Goal: Information Seeking & Learning: Learn about a topic

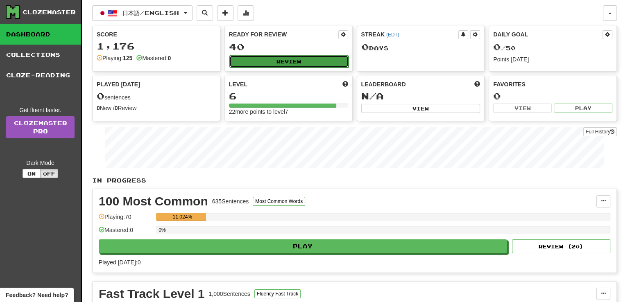
click at [277, 61] on button "Review" at bounding box center [288, 61] width 119 height 12
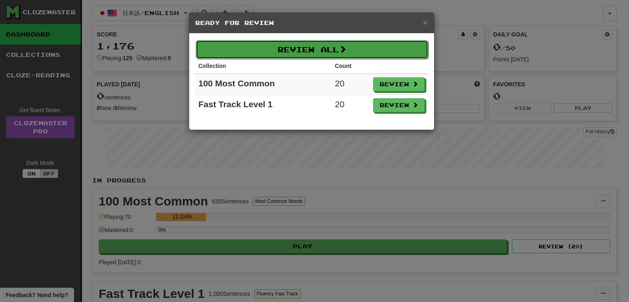
click at [393, 45] on button "Review All" at bounding box center [312, 49] width 233 height 19
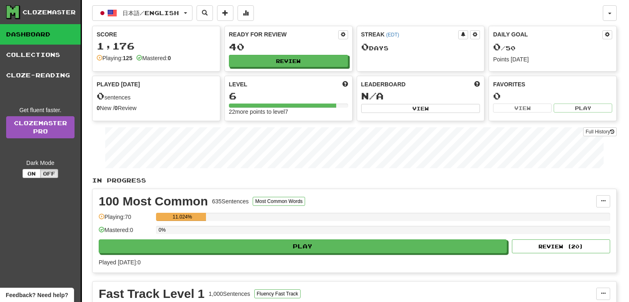
select select "**"
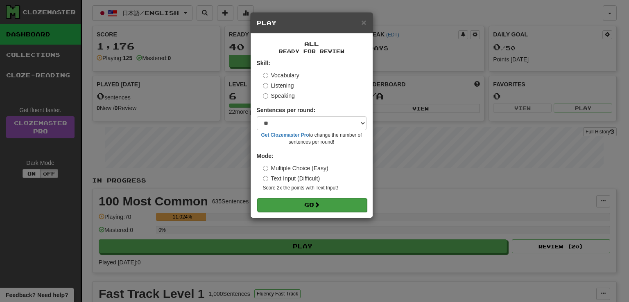
click at [346, 198] on form "Skill: Vocabulary Listening Speaking Sentences per round: * ** ** ** ** ** *** …" at bounding box center [312, 135] width 110 height 153
click at [285, 167] on label "Multiple Choice (Easy)" at bounding box center [296, 168] width 66 height 8
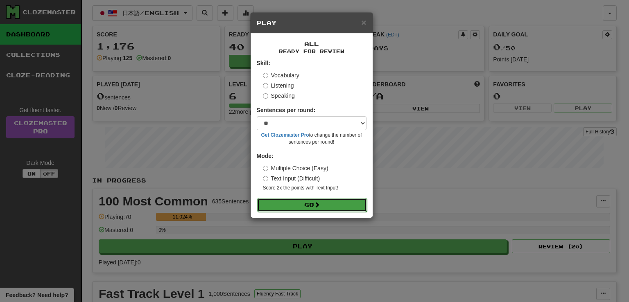
click at [317, 202] on span at bounding box center [317, 205] width 6 height 6
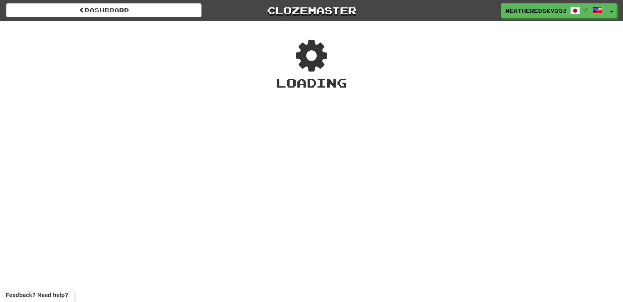
click at [317, 202] on div "Dashboard Clozemaster WeatheredSky5539 / Toggle Dropdown Dashboard Leaderboard …" at bounding box center [311, 151] width 623 height 302
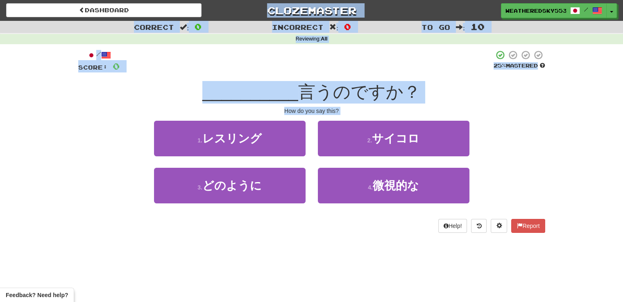
click at [335, 274] on div "Dashboard Clozemaster WeatheredSky5539 / Toggle Dropdown Dashboard Leaderboard …" at bounding box center [311, 151] width 623 height 302
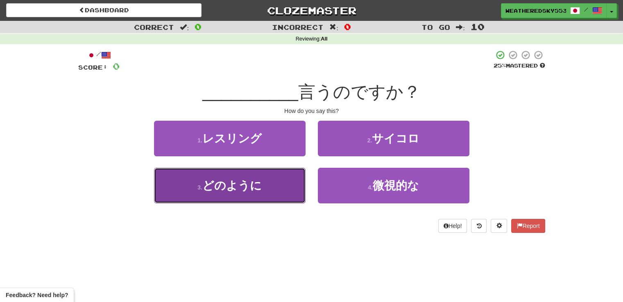
click at [262, 193] on button "3 . どのように" at bounding box center [229, 186] width 151 height 36
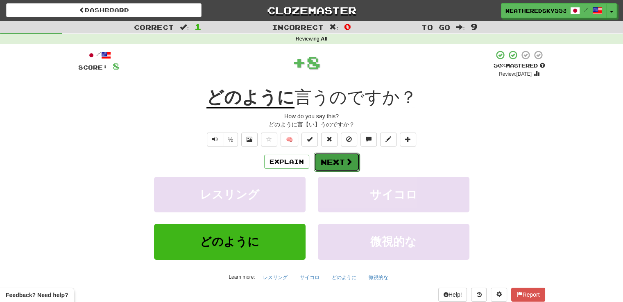
click at [337, 162] on button "Next" at bounding box center [337, 162] width 46 height 19
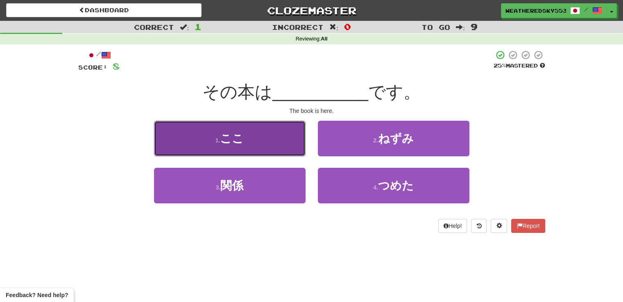
click at [275, 133] on button "1 . ここ" at bounding box center [229, 139] width 151 height 36
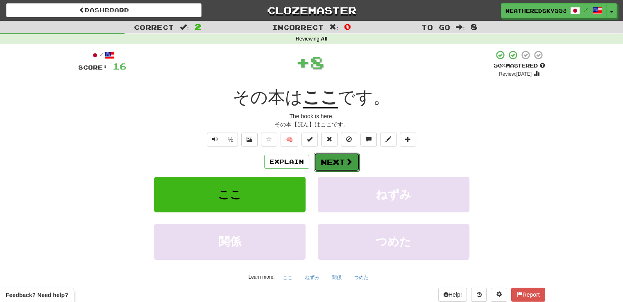
click at [336, 155] on button "Next" at bounding box center [337, 162] width 46 height 19
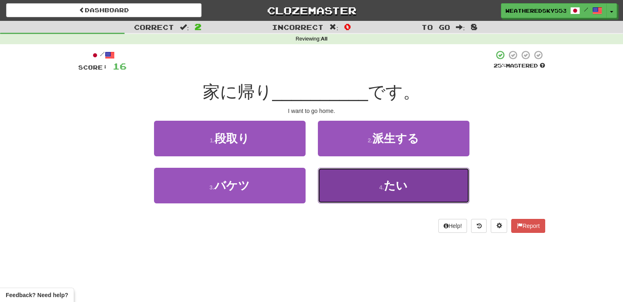
click at [404, 197] on button "4 . たい" at bounding box center [393, 186] width 151 height 36
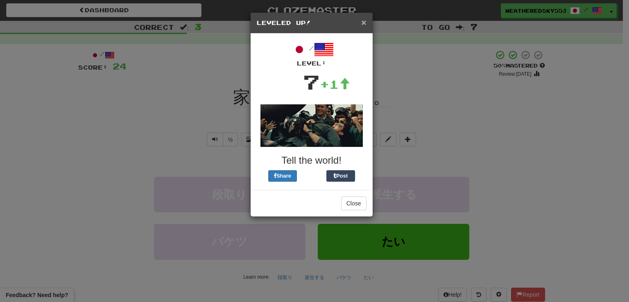
click at [365, 21] on span "×" at bounding box center [363, 22] width 5 height 9
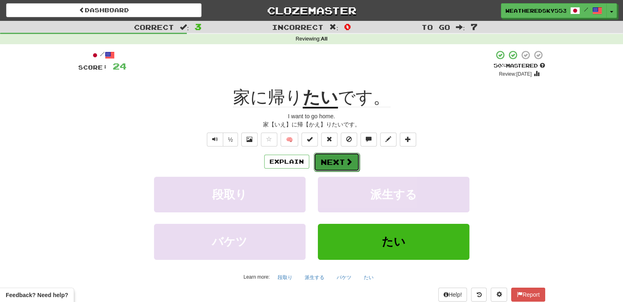
click at [345, 158] on span at bounding box center [348, 161] width 7 height 7
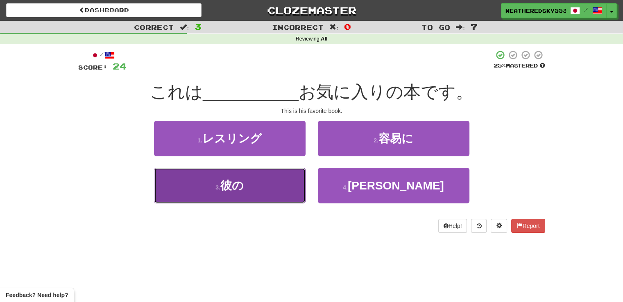
click at [233, 183] on span "彼の" at bounding box center [231, 185] width 23 height 13
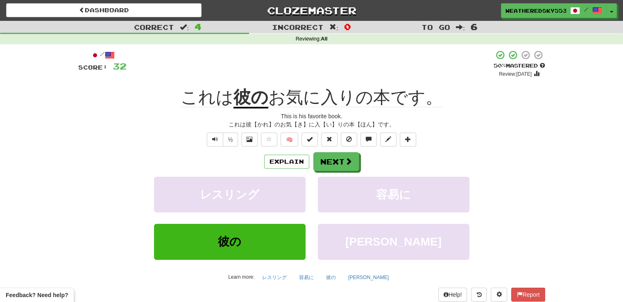
click at [328, 95] on span "お気に入りの本です。" at bounding box center [355, 98] width 174 height 20
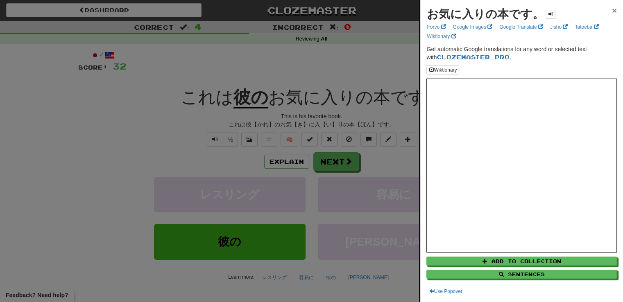
click at [612, 7] on span "×" at bounding box center [614, 10] width 5 height 9
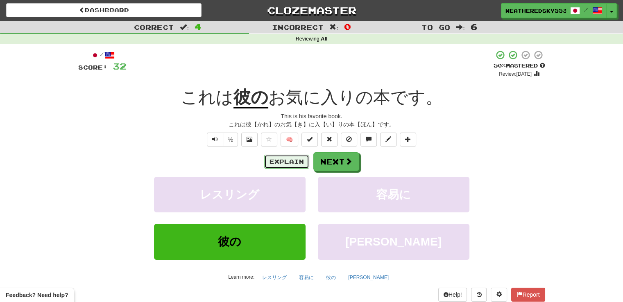
click at [280, 158] on button "Explain" at bounding box center [286, 162] width 45 height 14
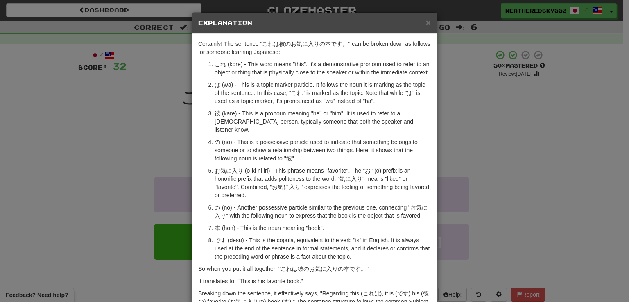
click at [488, 122] on div "× Explanation Certainly! The sentence "これは彼のお気に入りの本です。" can be broken down as f…" at bounding box center [314, 151] width 629 height 302
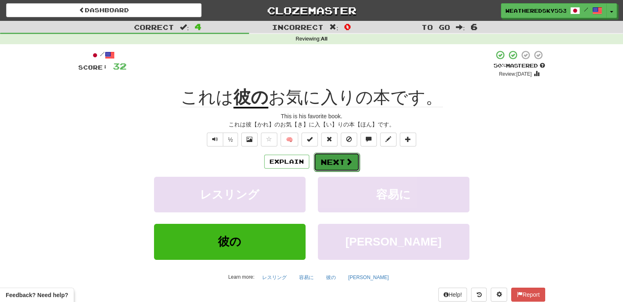
click at [325, 160] on button "Next" at bounding box center [337, 162] width 46 height 19
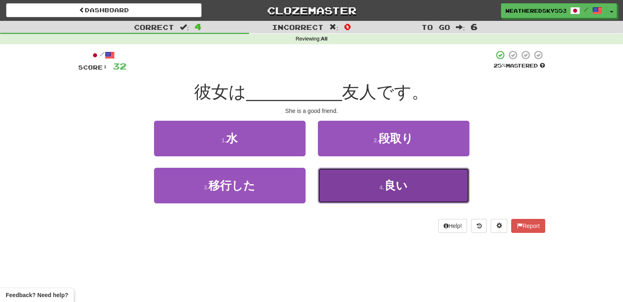
click at [415, 196] on button "4 . 良い" at bounding box center [393, 186] width 151 height 36
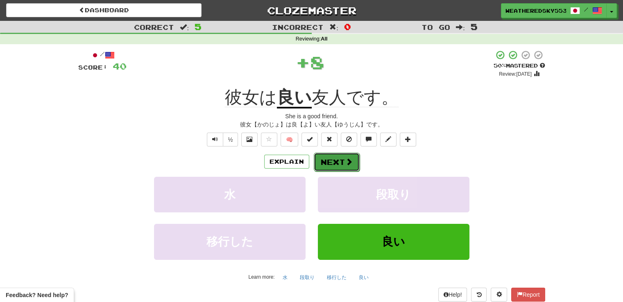
click at [338, 162] on button "Next" at bounding box center [337, 162] width 46 height 19
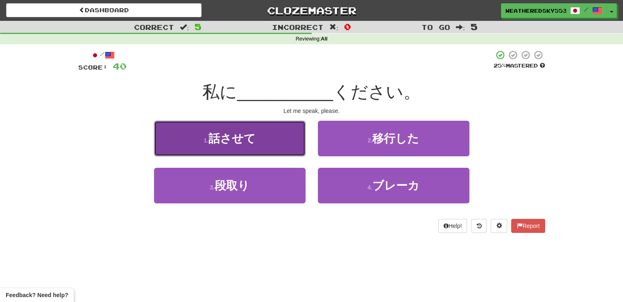
click at [285, 138] on button "1 . 話させて" at bounding box center [229, 139] width 151 height 36
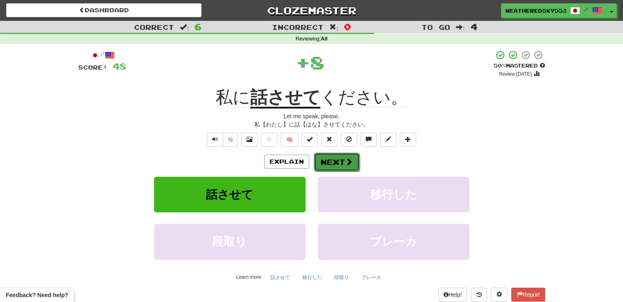
click at [337, 159] on button "Next" at bounding box center [337, 162] width 46 height 19
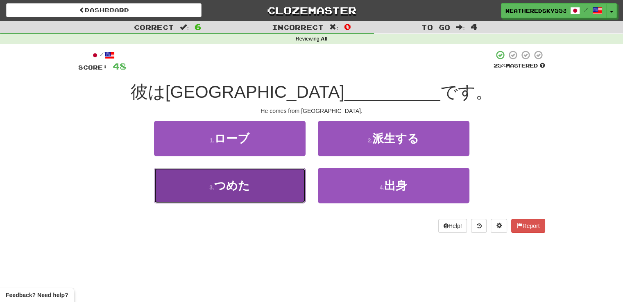
click at [269, 192] on button "3 . つめた" at bounding box center [229, 186] width 151 height 36
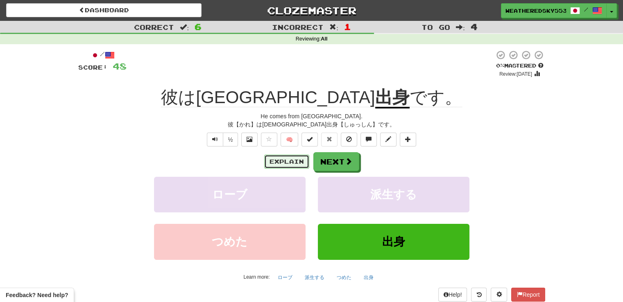
click at [289, 156] on button "Explain" at bounding box center [286, 162] width 45 height 14
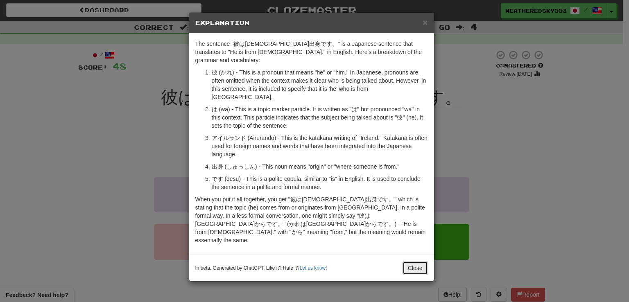
click at [414, 261] on button "Close" at bounding box center [414, 268] width 25 height 14
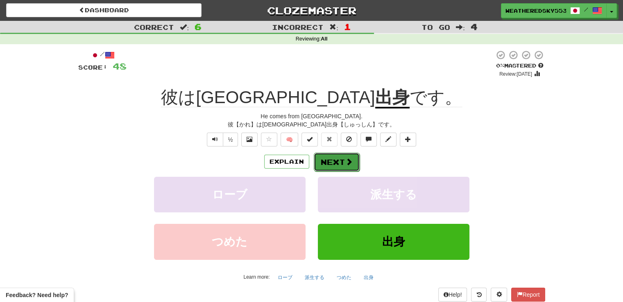
click at [349, 154] on button "Next" at bounding box center [337, 162] width 46 height 19
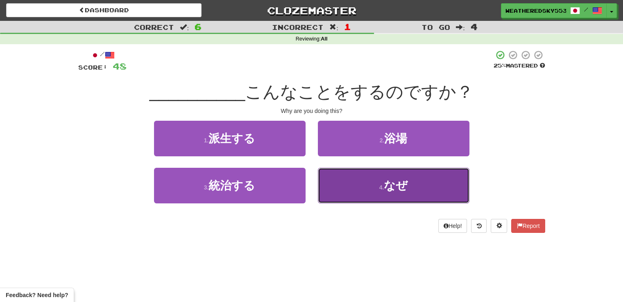
click at [408, 196] on button "4 . なぜ" at bounding box center [393, 186] width 151 height 36
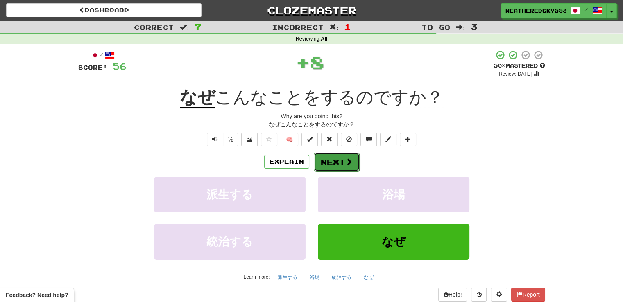
click at [345, 163] on span at bounding box center [348, 161] width 7 height 7
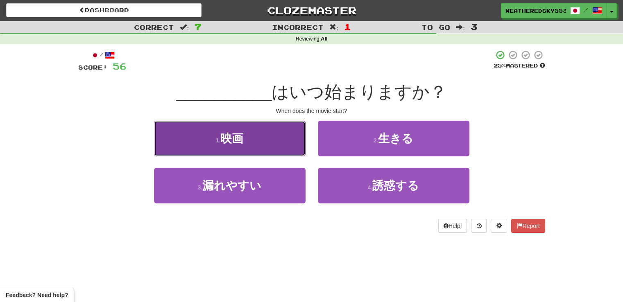
click at [277, 128] on button "1 . 映画" at bounding box center [229, 139] width 151 height 36
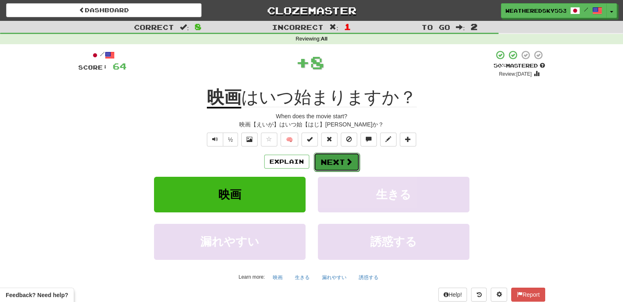
click at [332, 153] on button "Next" at bounding box center [337, 162] width 46 height 19
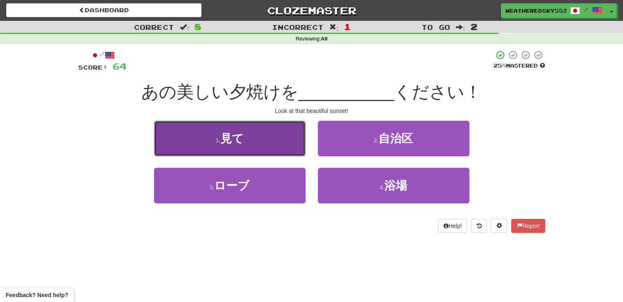
click at [246, 139] on button "1 . 見て" at bounding box center [229, 139] width 151 height 36
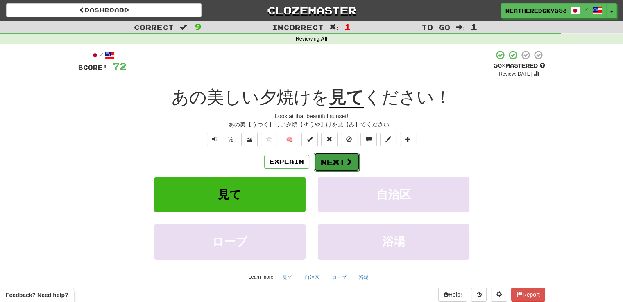
click at [340, 160] on button "Next" at bounding box center [337, 162] width 46 height 19
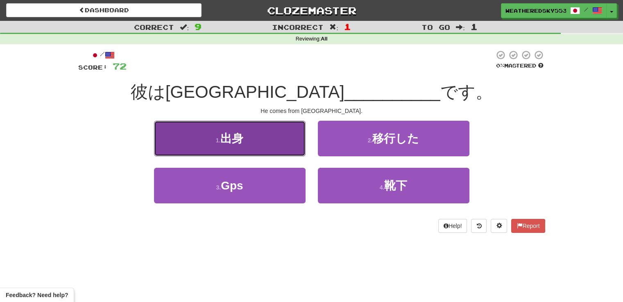
click at [232, 136] on span "出身" at bounding box center [231, 138] width 23 height 13
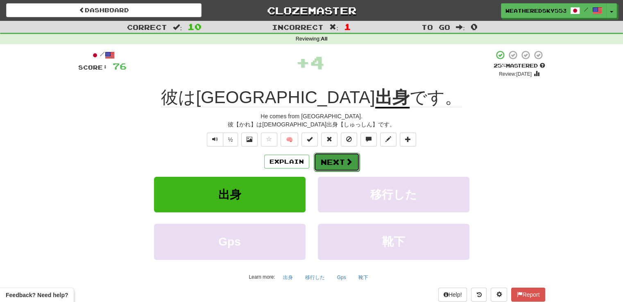
click at [337, 155] on button "Next" at bounding box center [337, 162] width 46 height 19
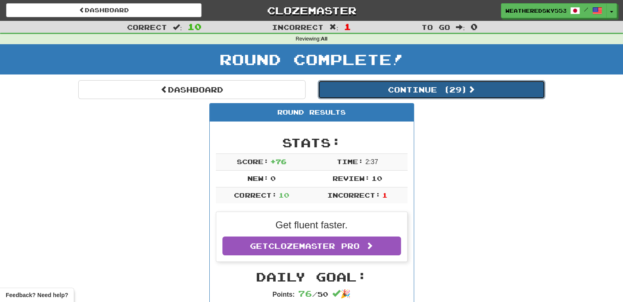
click at [422, 90] on button "Continue ( 29 )" at bounding box center [431, 89] width 227 height 19
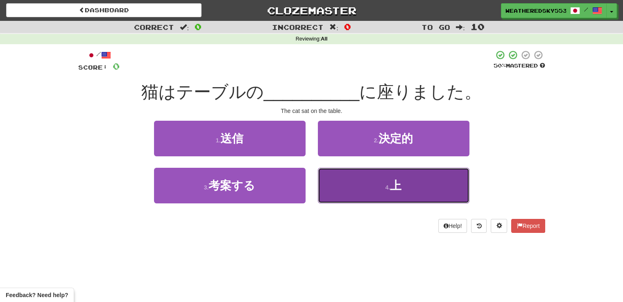
click at [411, 189] on button "4 . 上" at bounding box center [393, 186] width 151 height 36
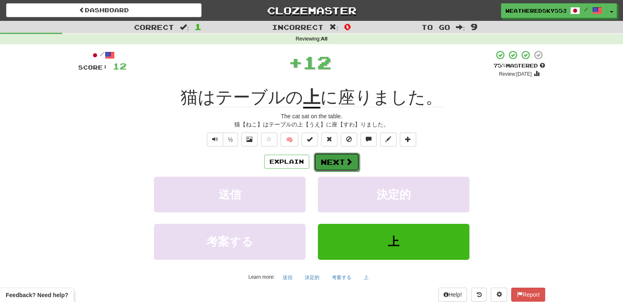
click at [343, 154] on button "Next" at bounding box center [337, 162] width 46 height 19
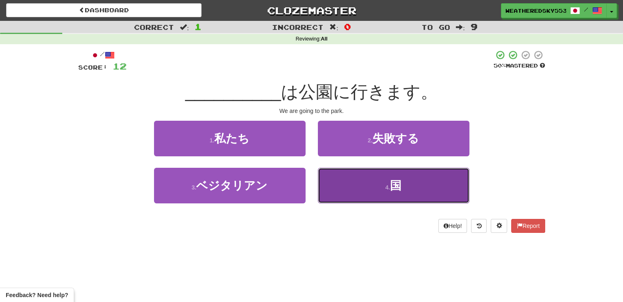
click at [411, 183] on button "4 . 国" at bounding box center [393, 186] width 151 height 36
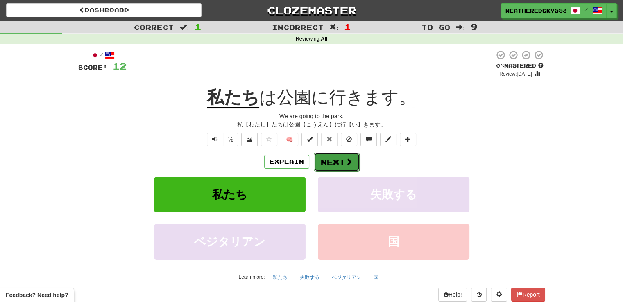
click at [346, 162] on span at bounding box center [348, 161] width 7 height 7
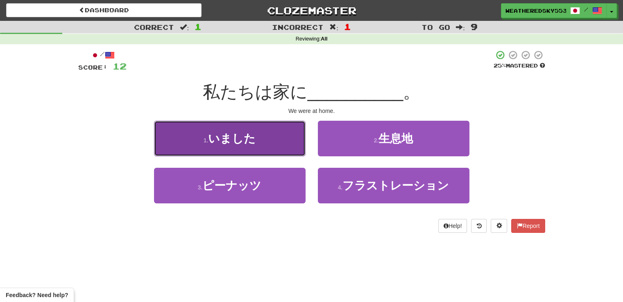
click at [248, 136] on span "いました" at bounding box center [231, 138] width 47 height 13
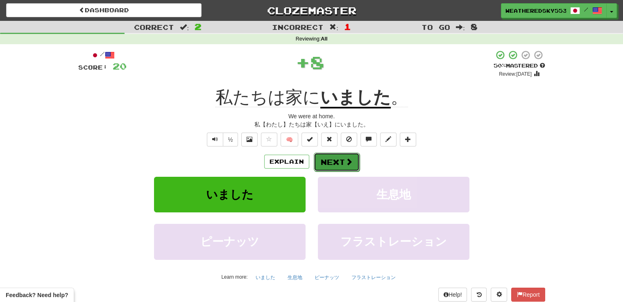
click at [331, 158] on button "Next" at bounding box center [337, 162] width 46 height 19
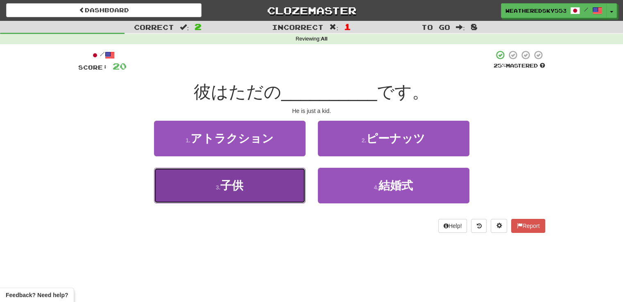
click at [255, 181] on button "3 . 子供" at bounding box center [229, 186] width 151 height 36
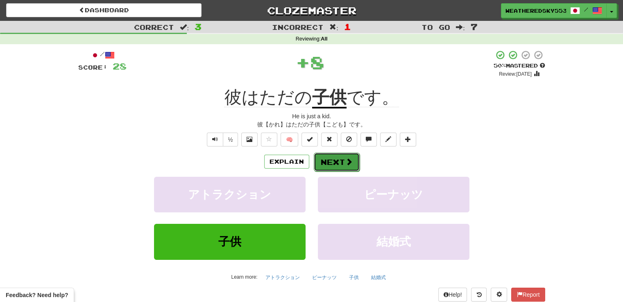
click at [348, 163] on span at bounding box center [348, 161] width 7 height 7
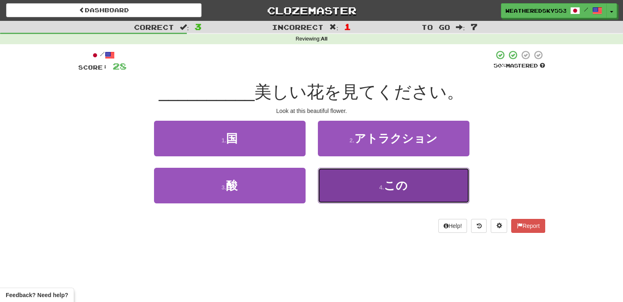
click at [412, 189] on button "4 . この" at bounding box center [393, 186] width 151 height 36
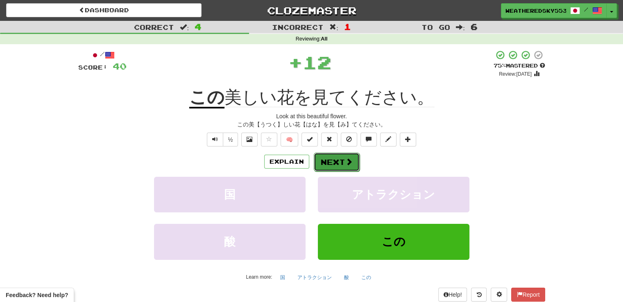
click at [330, 162] on button "Next" at bounding box center [337, 162] width 46 height 19
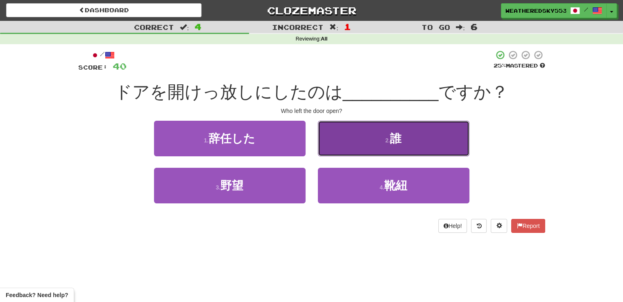
click at [431, 130] on button "2 . 誰" at bounding box center [393, 139] width 151 height 36
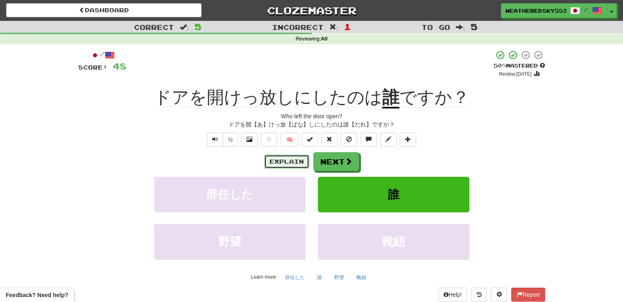
click at [278, 156] on button "Explain" at bounding box center [286, 162] width 45 height 14
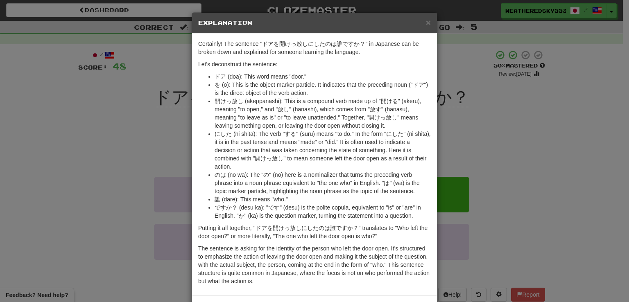
drag, startPoint x: 529, startPoint y: 121, endPoint x: 567, endPoint y: 120, distance: 38.5
click at [567, 120] on div "× Explanation Certainly! The sentence "ドアを開けっ放しにしたのは誰ですか？" in Japanese can be b…" at bounding box center [314, 151] width 629 height 302
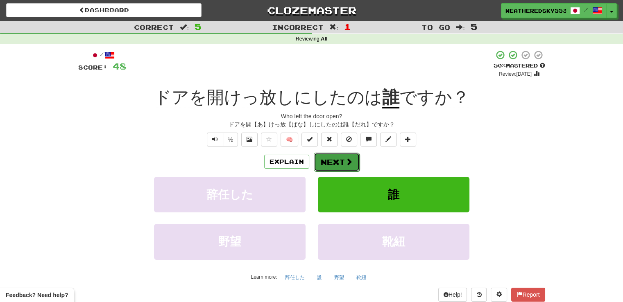
click at [335, 162] on button "Next" at bounding box center [337, 162] width 46 height 19
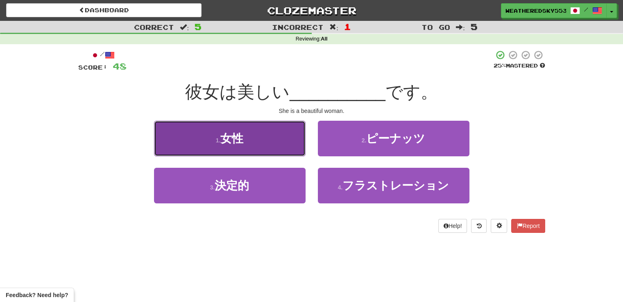
click at [269, 151] on button "1 . 女性" at bounding box center [229, 139] width 151 height 36
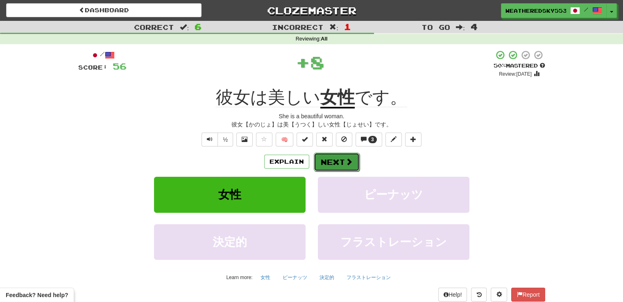
click at [343, 159] on button "Next" at bounding box center [337, 162] width 46 height 19
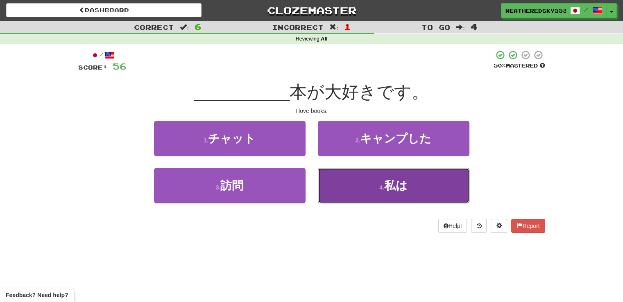
click at [439, 187] on button "4 . 私は" at bounding box center [393, 186] width 151 height 36
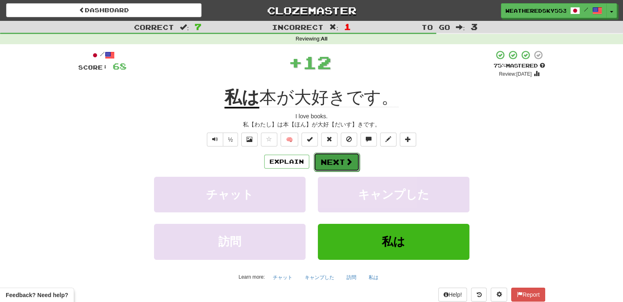
click at [324, 158] on button "Next" at bounding box center [337, 162] width 46 height 19
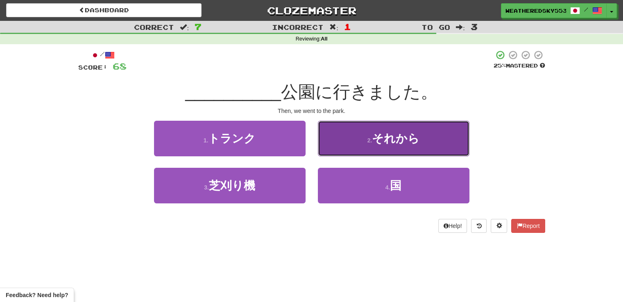
click at [402, 138] on span "それから" at bounding box center [395, 138] width 47 height 13
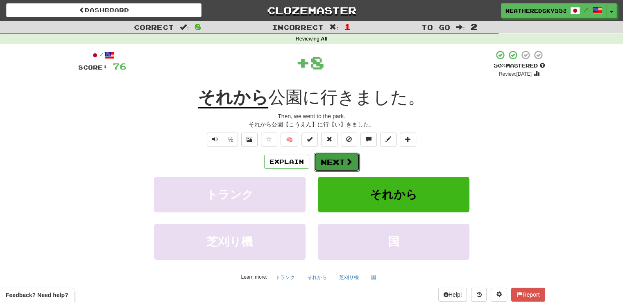
click at [335, 160] on button "Next" at bounding box center [337, 162] width 46 height 19
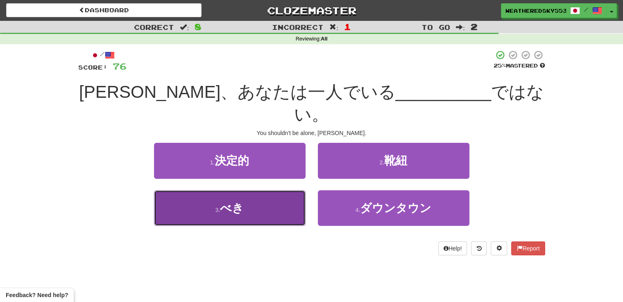
click at [260, 192] on button "3 . べき" at bounding box center [229, 208] width 151 height 36
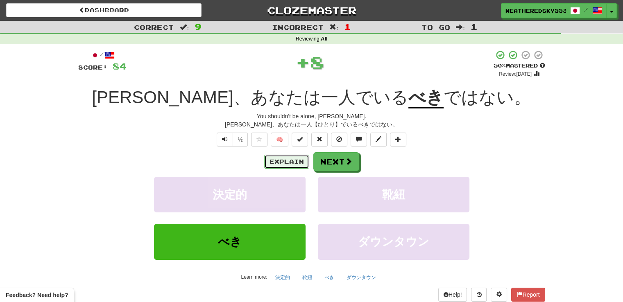
click at [294, 162] on button "Explain" at bounding box center [286, 162] width 45 height 14
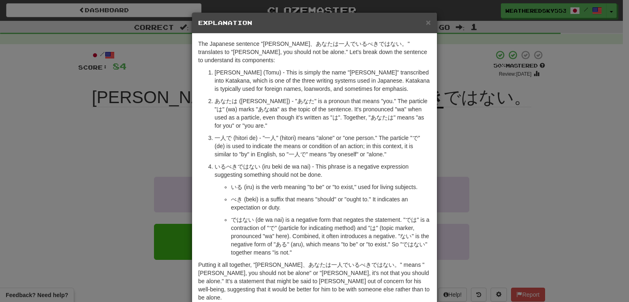
click at [526, 114] on div "× Explanation The Japanese sentence "[PERSON_NAME]、あなたは一人でいるべきではない。" translates…" at bounding box center [314, 151] width 629 height 302
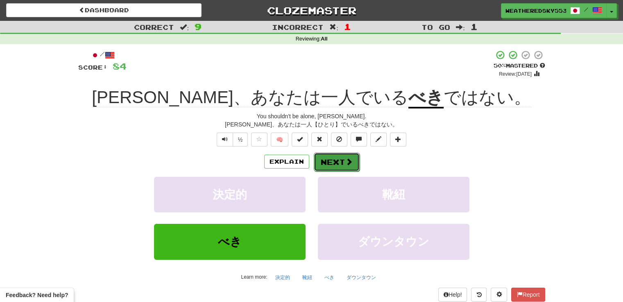
click at [341, 159] on button "Next" at bounding box center [337, 162] width 46 height 19
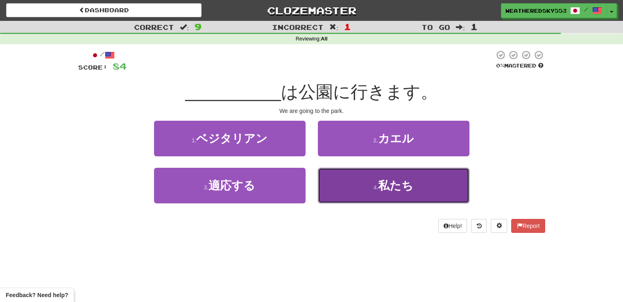
click at [445, 185] on button "4 . 私たち" at bounding box center [393, 186] width 151 height 36
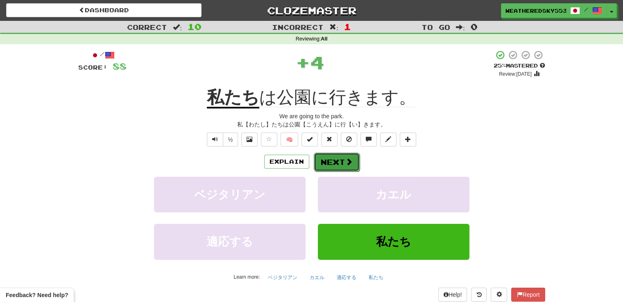
click at [332, 161] on button "Next" at bounding box center [337, 162] width 46 height 19
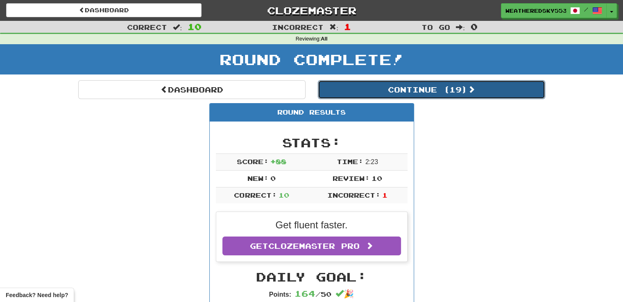
click at [436, 82] on button "Continue ( 19 )" at bounding box center [431, 89] width 227 height 19
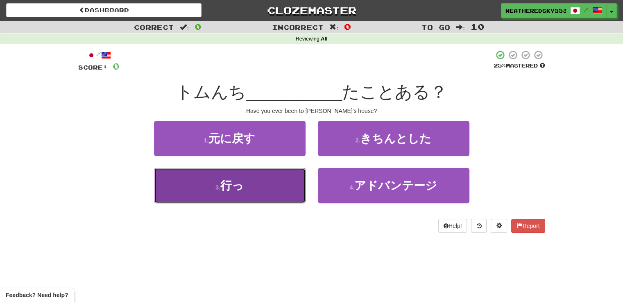
click at [260, 181] on button "3 . 行っ" at bounding box center [229, 186] width 151 height 36
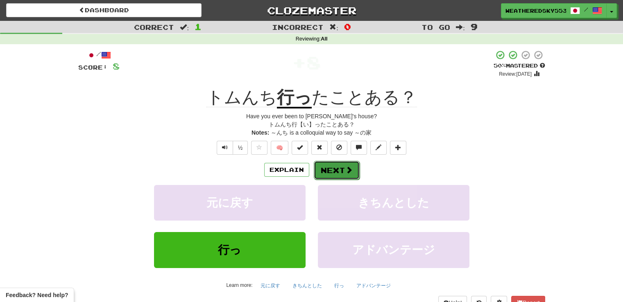
click at [339, 167] on button "Next" at bounding box center [337, 170] width 46 height 19
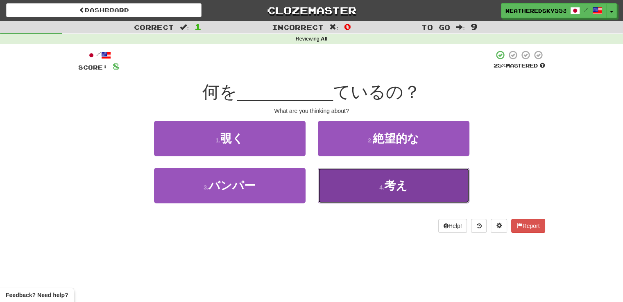
click at [414, 200] on button "4 . 考え" at bounding box center [393, 186] width 151 height 36
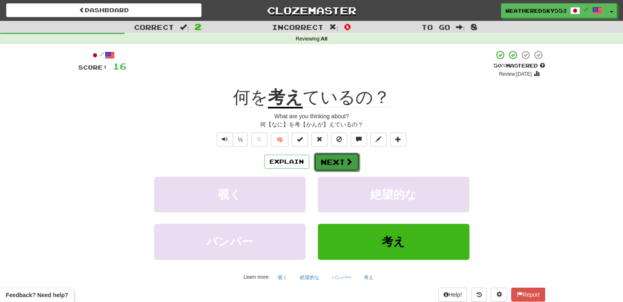
click at [347, 160] on span at bounding box center [348, 161] width 7 height 7
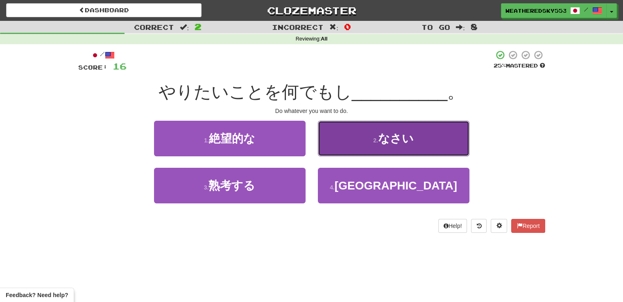
click at [445, 149] on button "2 . なさい" at bounding box center [393, 139] width 151 height 36
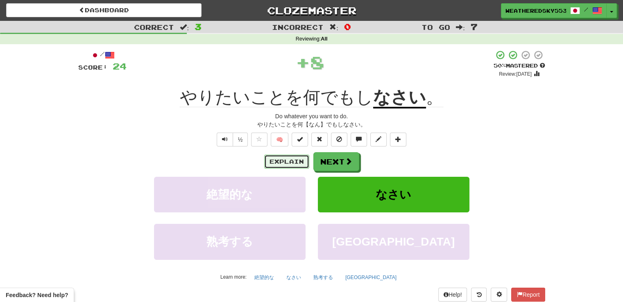
click at [295, 158] on button "Explain" at bounding box center [286, 162] width 45 height 14
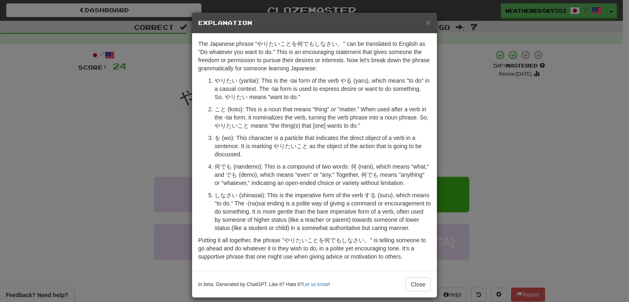
click at [495, 154] on div "× Explanation The Japanese phrase "やりたいことを何でもしなさい。" can be translated to Englis…" at bounding box center [314, 151] width 629 height 302
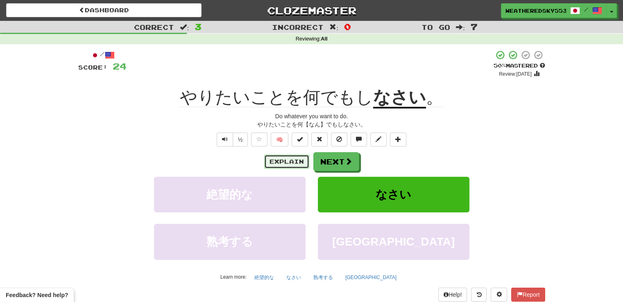
click at [286, 158] on button "Explain" at bounding box center [286, 162] width 45 height 14
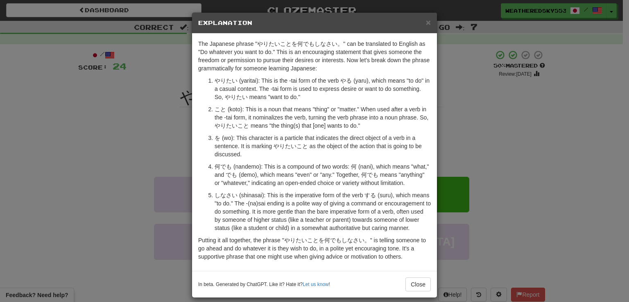
click at [483, 118] on div "× Explanation The Japanese phrase "やりたいことを何でもしなさい。" can be translated to Englis…" at bounding box center [314, 151] width 629 height 302
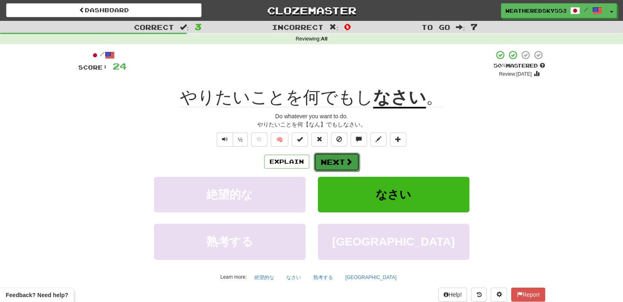
click at [339, 158] on button "Next" at bounding box center [337, 162] width 46 height 19
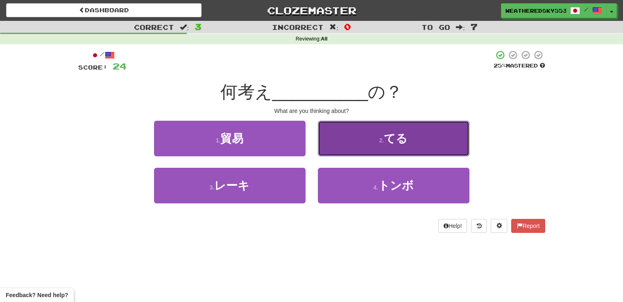
click at [422, 126] on button "2 . てる" at bounding box center [393, 139] width 151 height 36
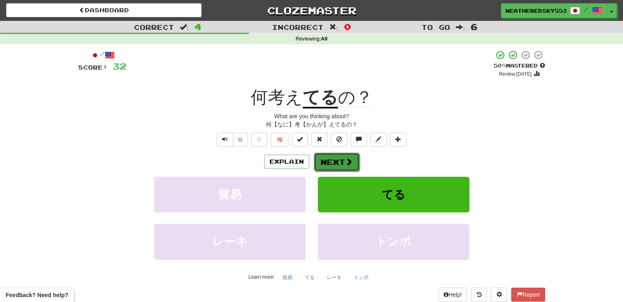
click at [339, 157] on button "Next" at bounding box center [337, 162] width 46 height 19
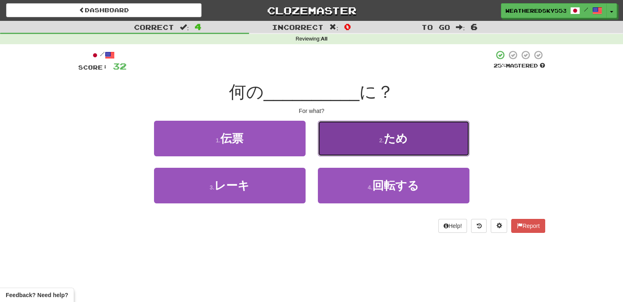
click at [417, 137] on button "2 . ため" at bounding box center [393, 139] width 151 height 36
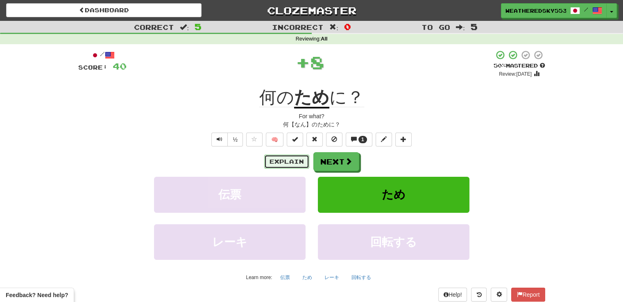
click at [298, 160] on button "Explain" at bounding box center [286, 162] width 45 height 14
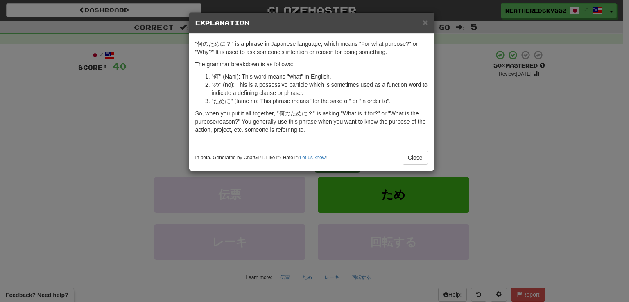
click at [482, 115] on div "× Explanation "何のために？" is a phrase in Japanese language, which means "For what …" at bounding box center [314, 151] width 629 height 302
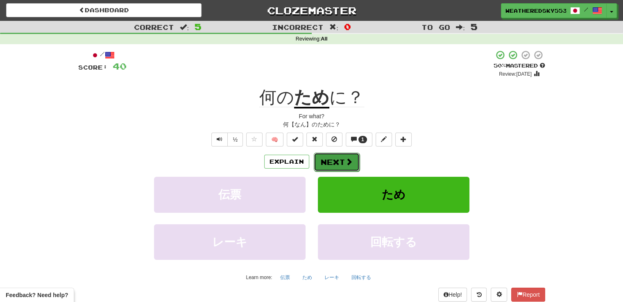
click at [324, 160] on button "Next" at bounding box center [337, 162] width 46 height 19
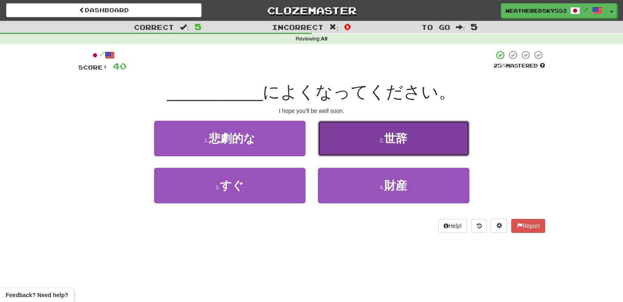
click at [428, 128] on button "2 . 世辞" at bounding box center [393, 139] width 151 height 36
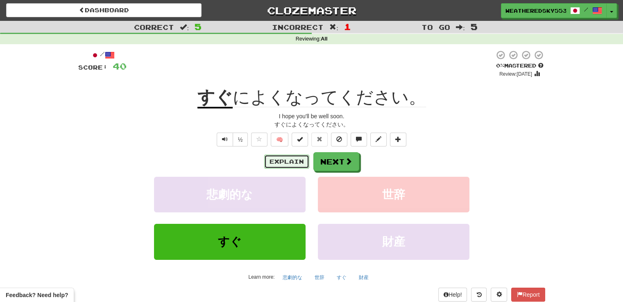
click at [294, 158] on button "Explain" at bounding box center [286, 162] width 45 height 14
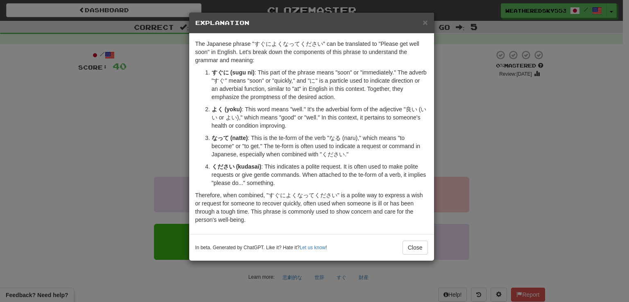
click at [490, 102] on div "× Explanation The Japanese phrase "すぐによくなってください" can be translated to "Please g…" at bounding box center [314, 151] width 629 height 302
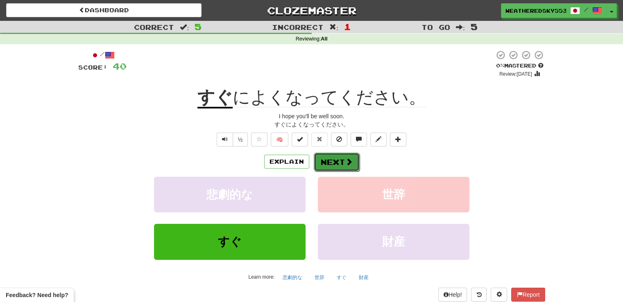
click at [341, 157] on button "Next" at bounding box center [337, 162] width 46 height 19
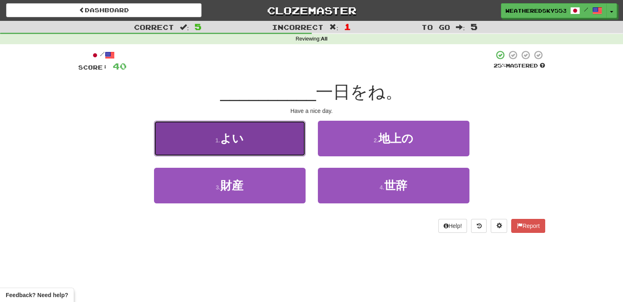
click at [278, 146] on button "1 . よい" at bounding box center [229, 139] width 151 height 36
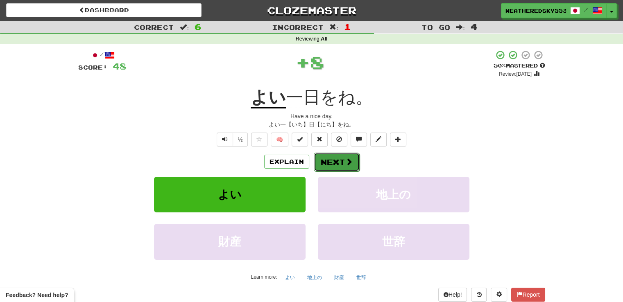
click at [328, 161] on button "Next" at bounding box center [337, 162] width 46 height 19
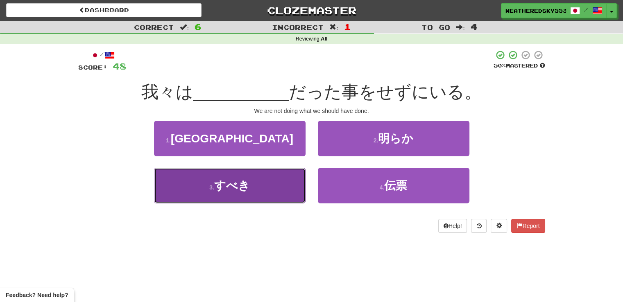
click at [246, 179] on span "すべき" at bounding box center [232, 185] width 36 height 13
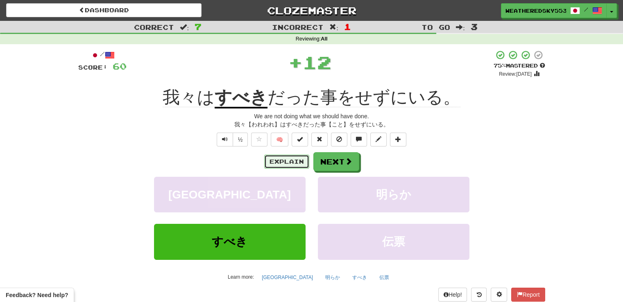
click at [291, 155] on button "Explain" at bounding box center [286, 162] width 45 height 14
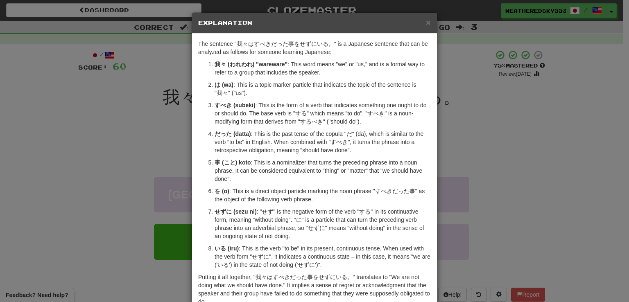
click at [517, 91] on div "× Explanation The sentence "我々はすべきだった事をせずにいる。" is a Japanese sentence that can …" at bounding box center [314, 151] width 629 height 302
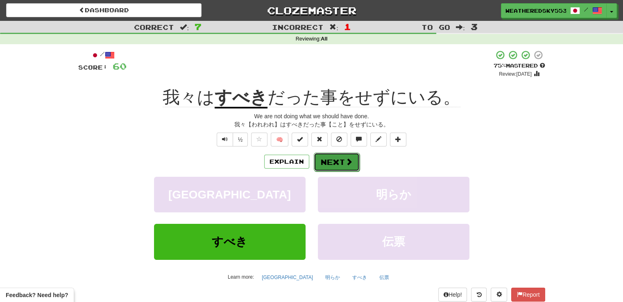
click at [327, 163] on button "Next" at bounding box center [337, 162] width 46 height 19
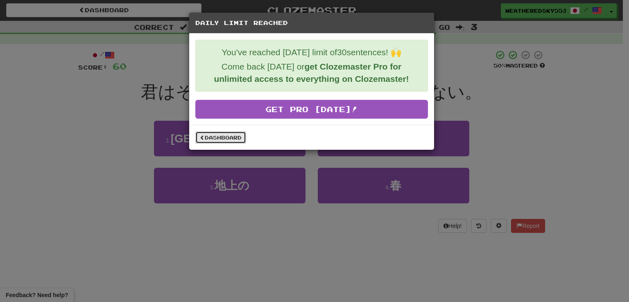
click at [229, 136] on link "Dashboard" at bounding box center [220, 137] width 51 height 12
